Goal: Task Accomplishment & Management: Complete application form

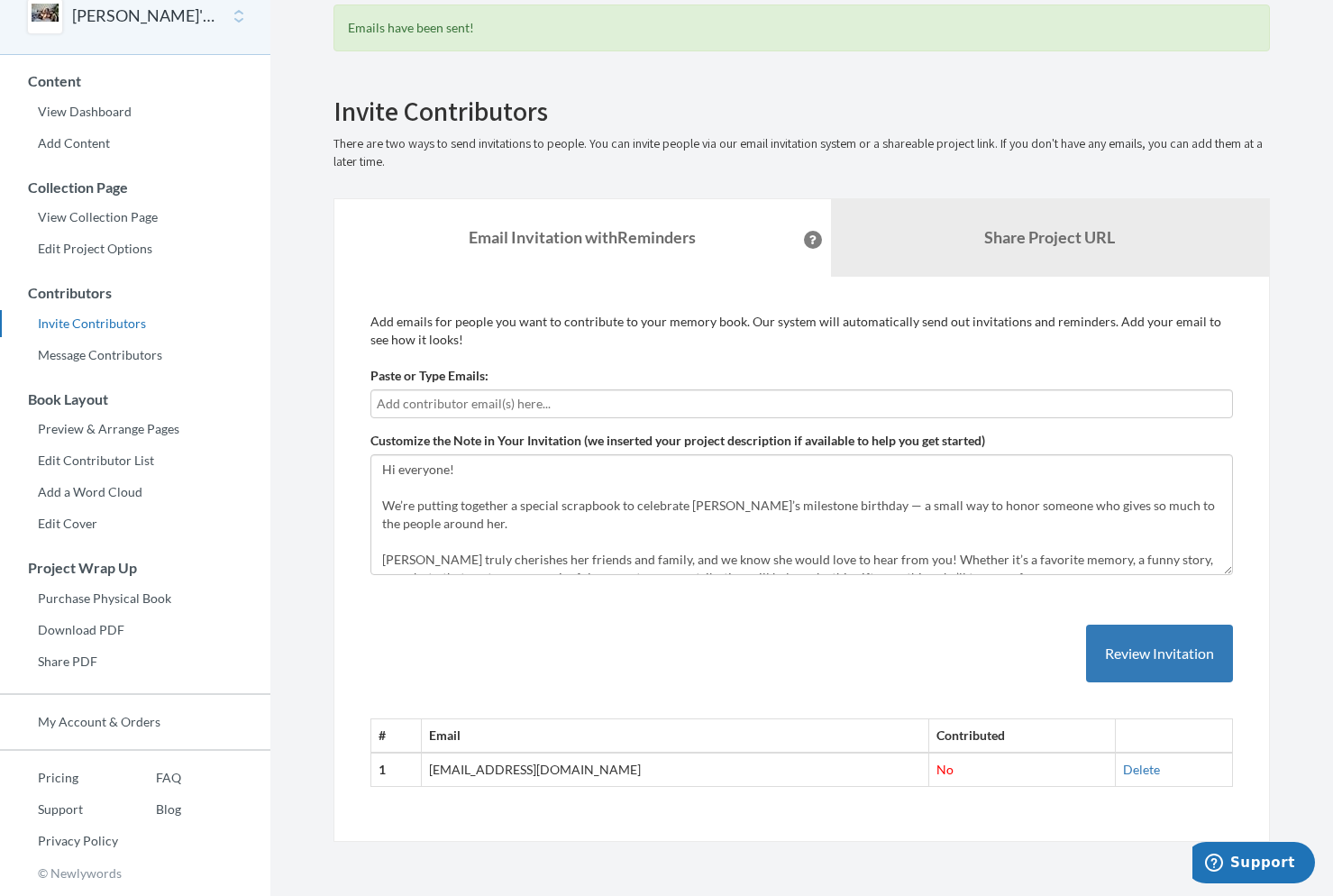
scroll to position [90, 0]
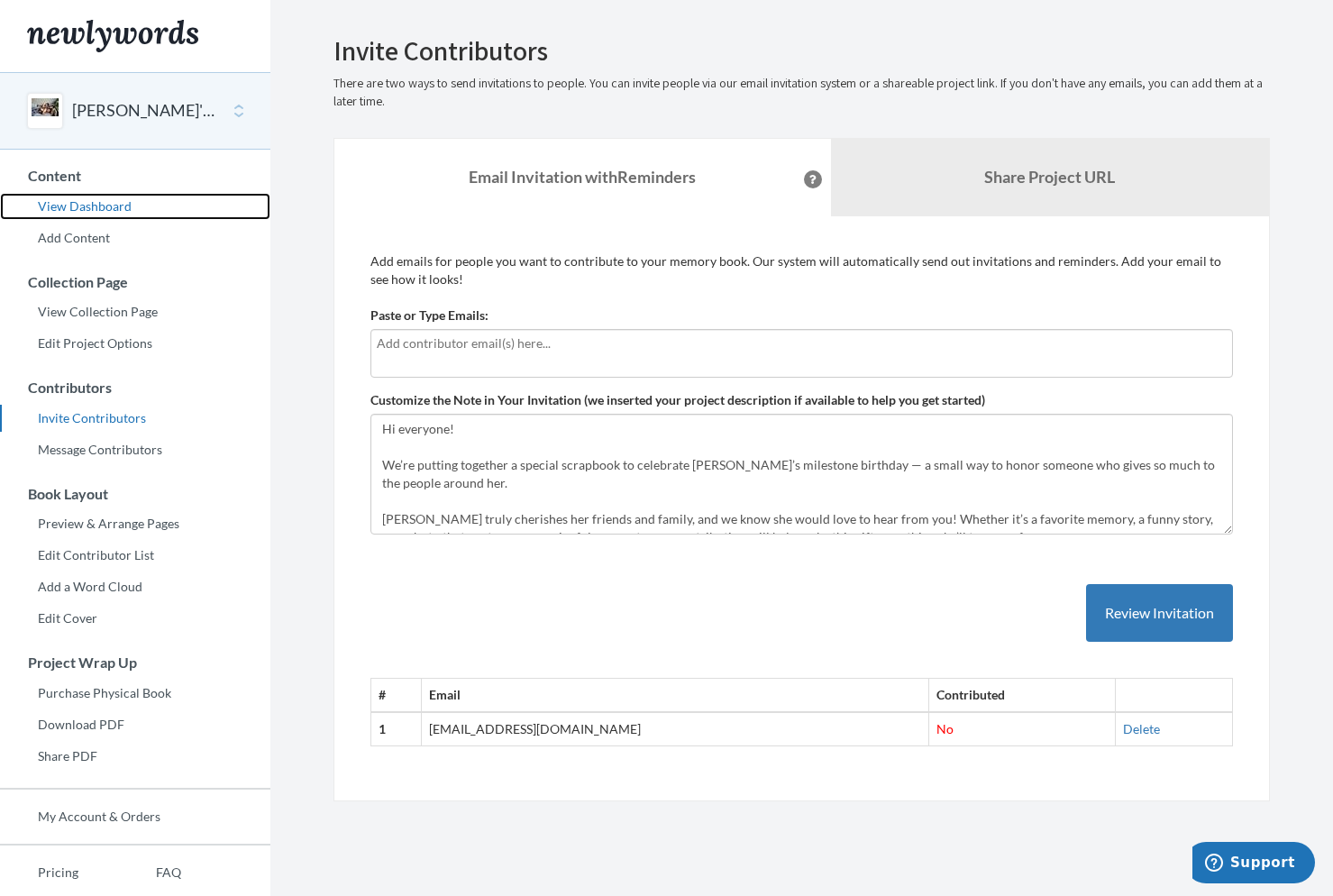
click at [94, 205] on link "View Dashboard" at bounding box center [135, 206] width 271 height 27
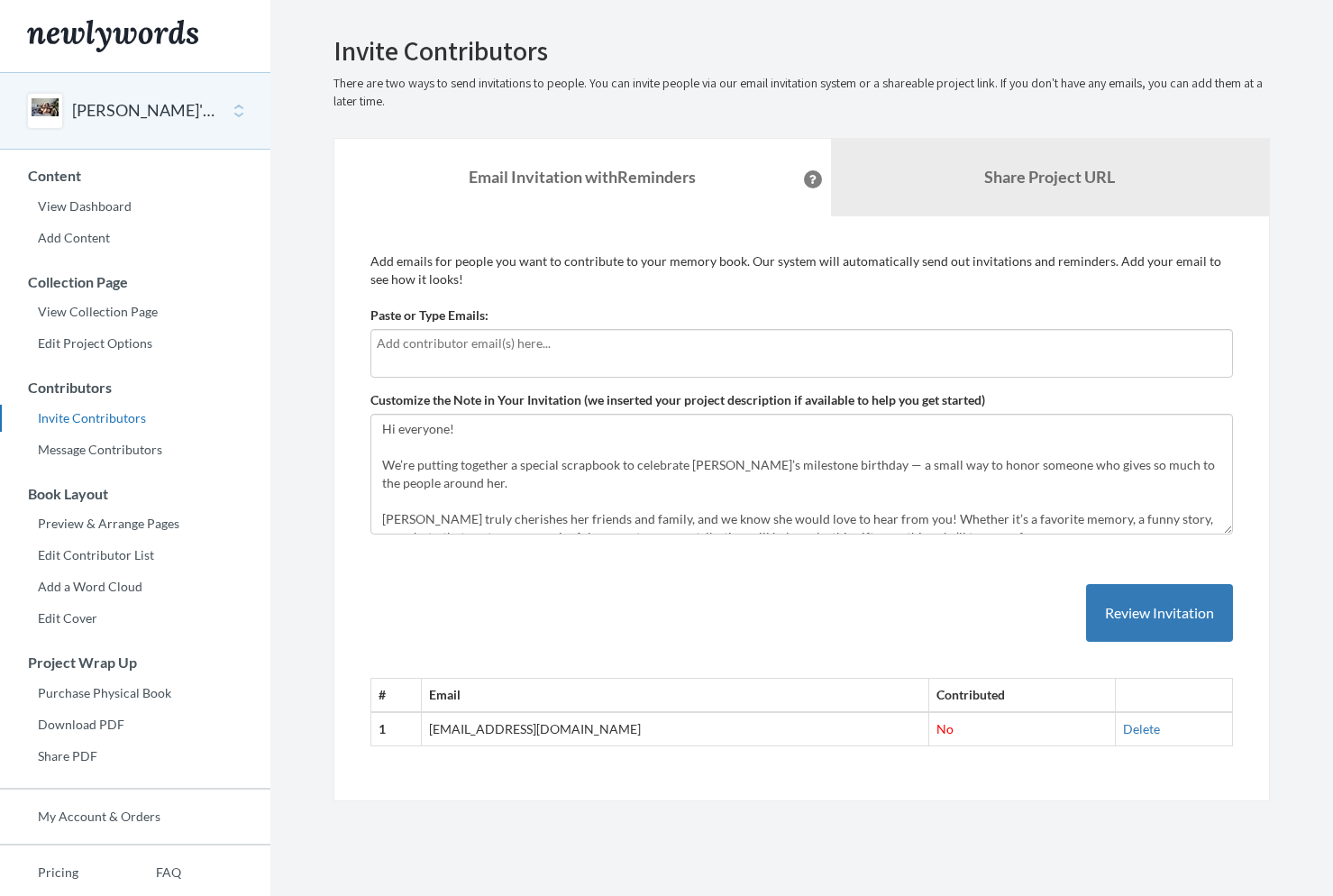
click at [470, 364] on div at bounding box center [802, 353] width 863 height 49
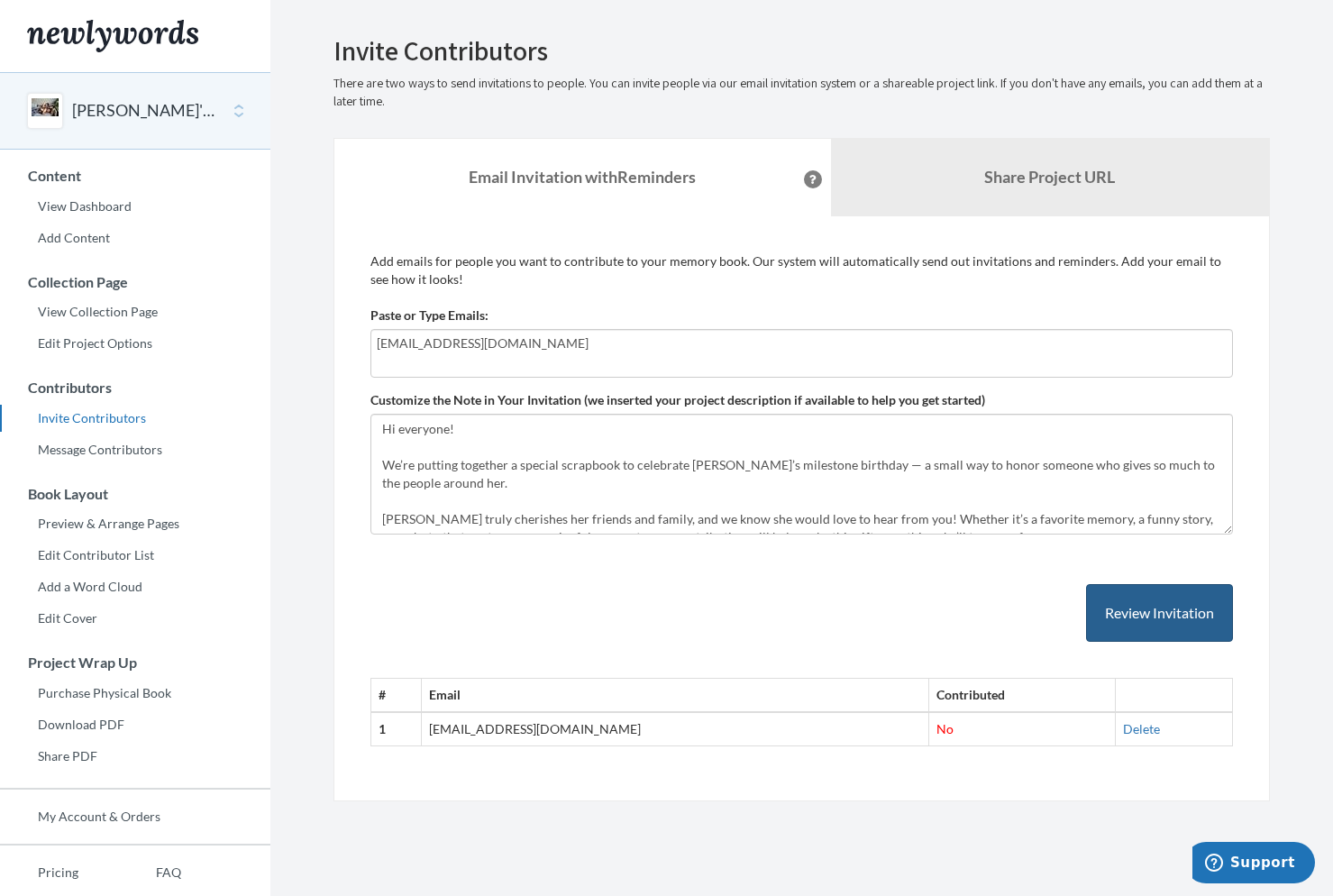
type input "dalenchow10@gmail.com"
click at [1155, 605] on button "Review Invitation" at bounding box center [1160, 613] width 147 height 59
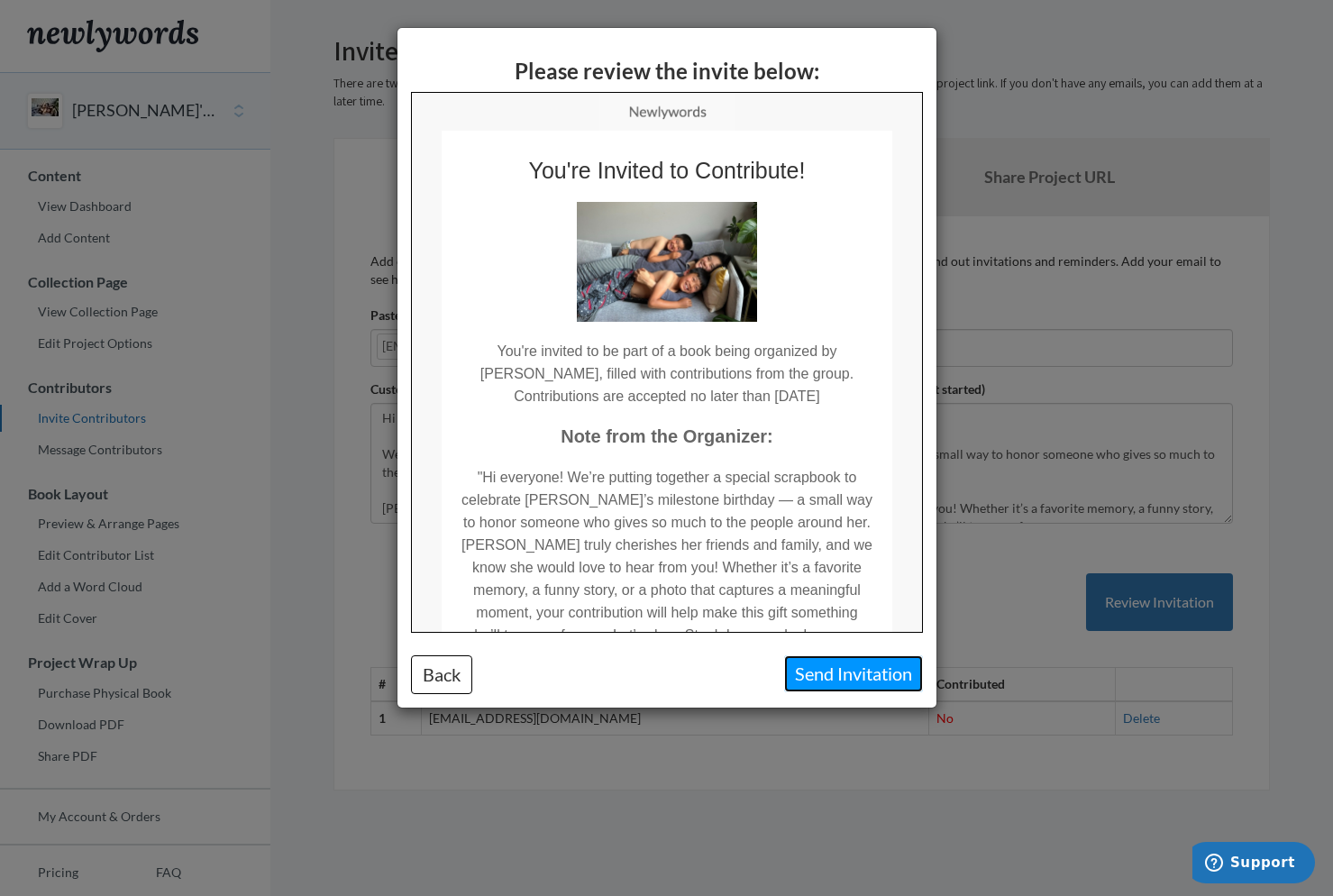
click at [867, 672] on button "Send Invitation" at bounding box center [854, 674] width 139 height 37
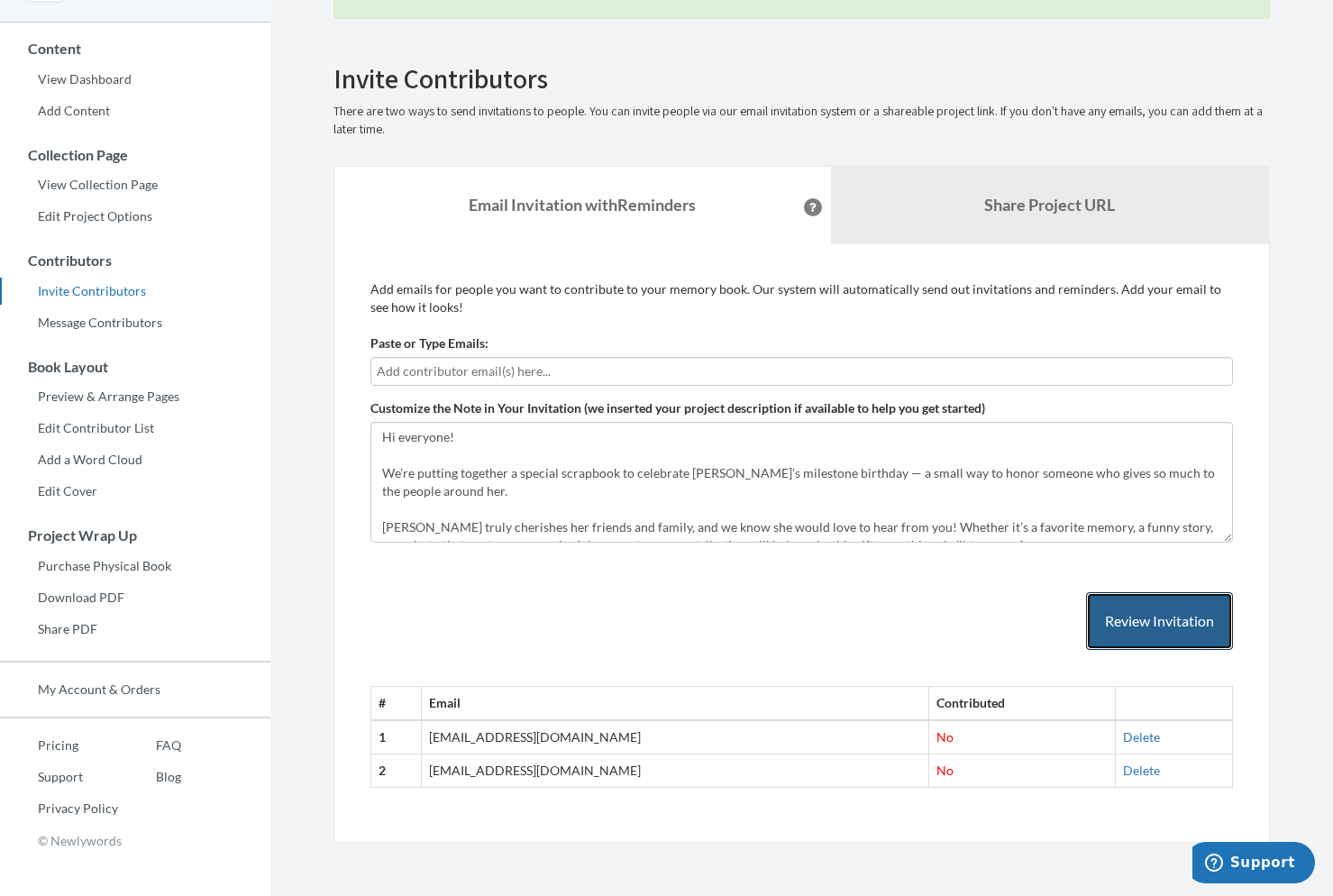
scroll to position [129, 0]
